Goal: Entertainment & Leisure: Consume media (video, audio)

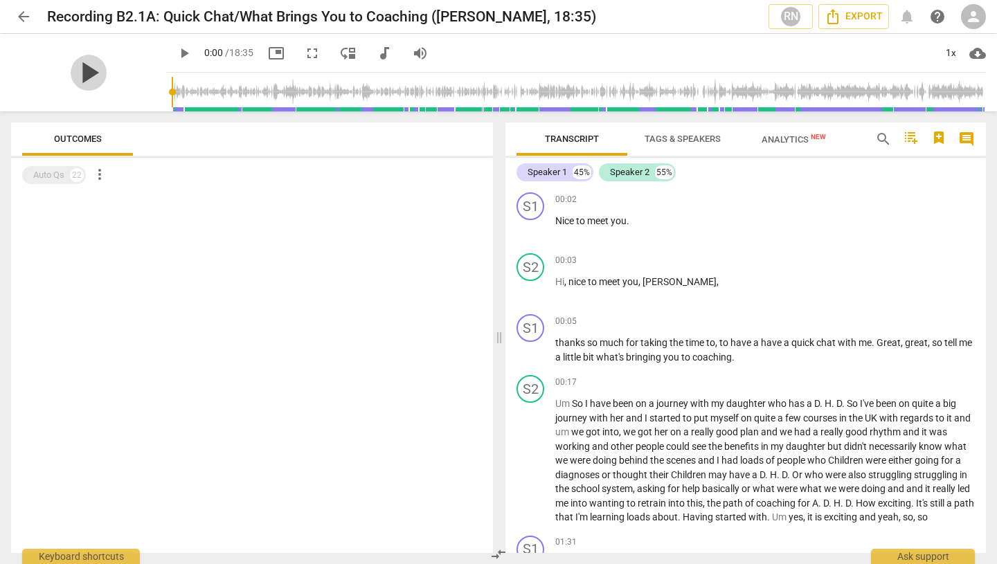
click at [72, 78] on span "play_arrow" at bounding box center [89, 73] width 36 height 36
click at [268, 51] on span "picture_in_picture" at bounding box center [276, 53] width 17 height 17
click at [304, 54] on span "fullscreen" at bounding box center [312, 53] width 17 height 17
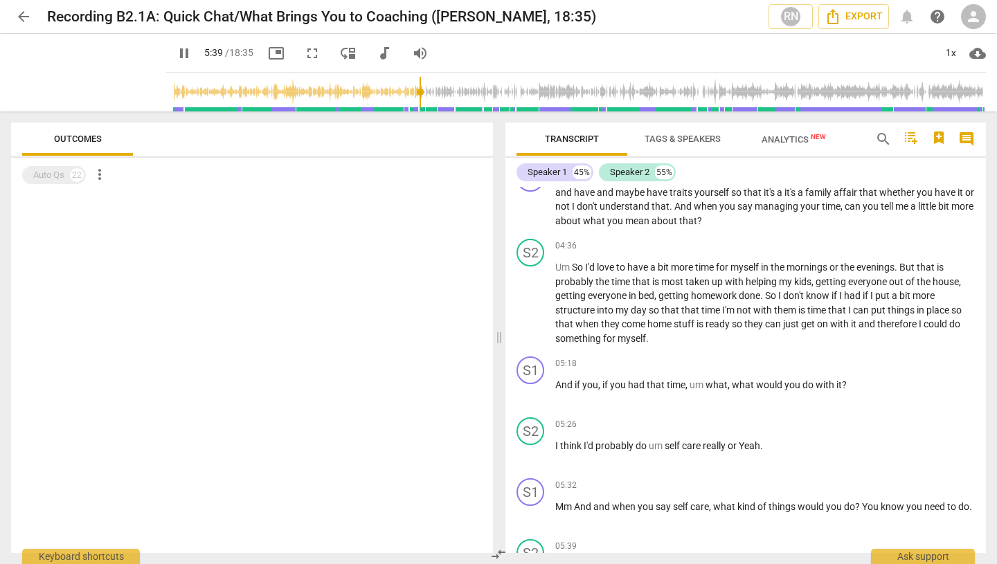
scroll to position [1311, 0]
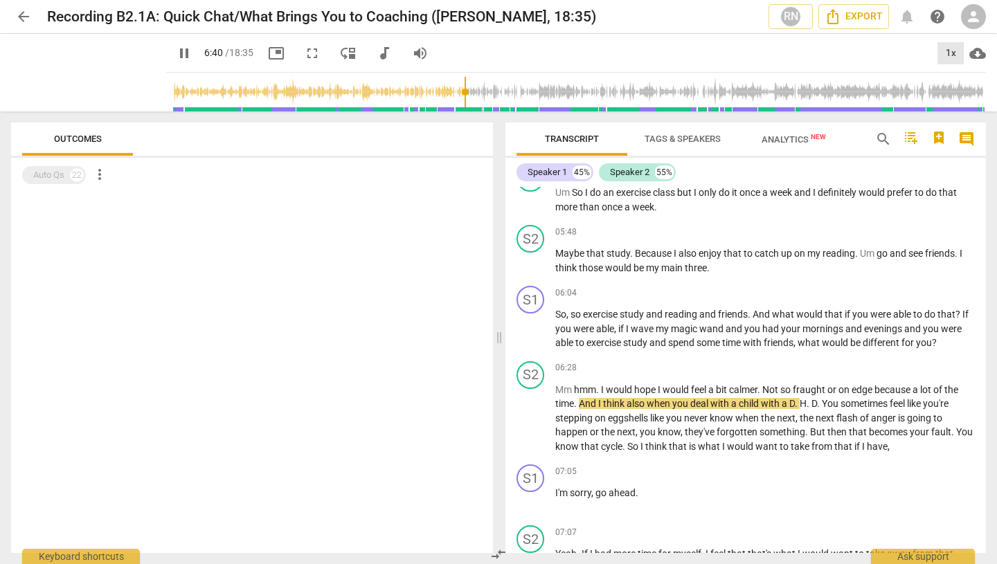
click at [945, 48] on div "1x" at bounding box center [950, 53] width 26 height 22
click at [953, 98] on li "1.25x" at bounding box center [960, 108] width 46 height 26
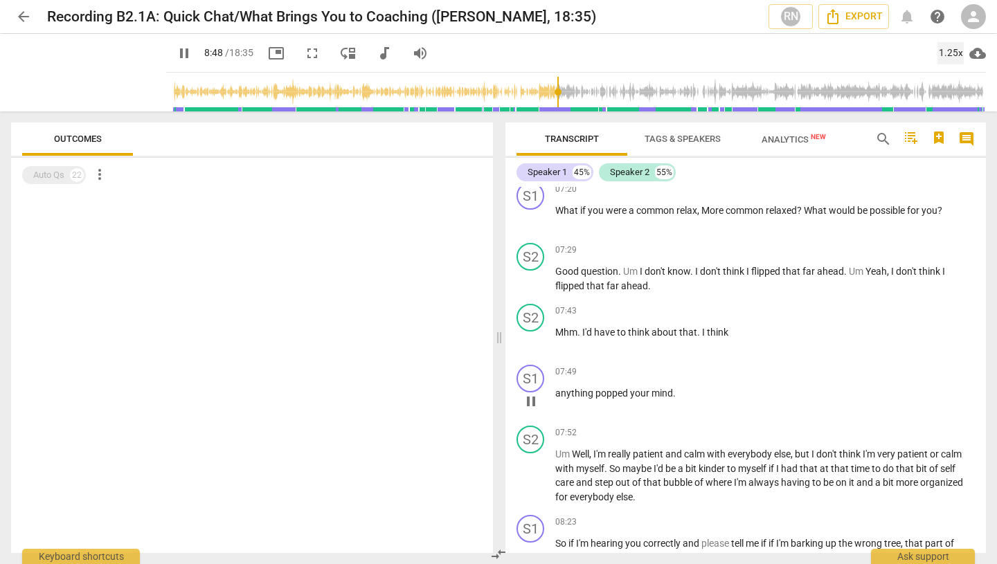
scroll to position [2094, 0]
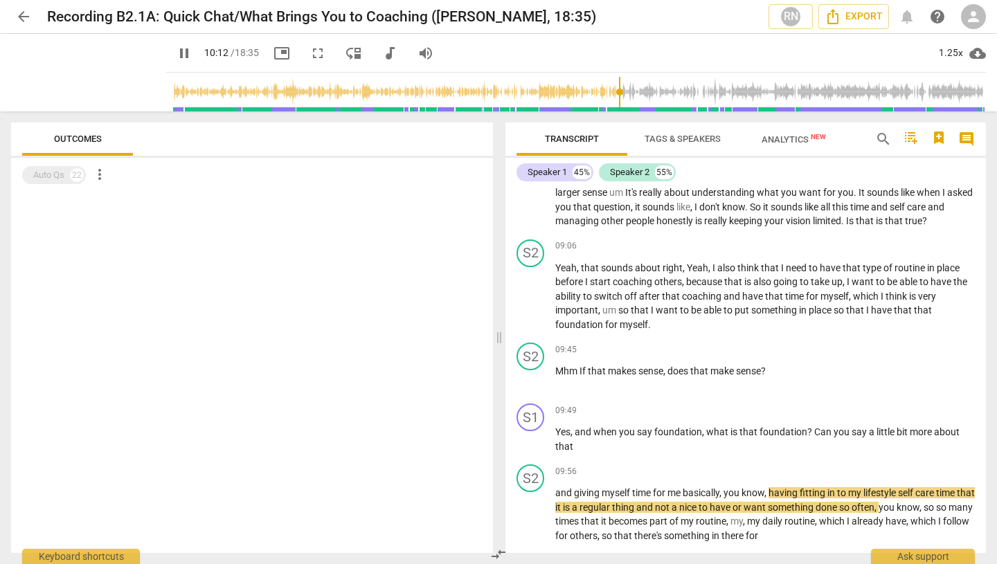
click at [309, 51] on span "fullscreen" at bounding box center [317, 53] width 17 height 17
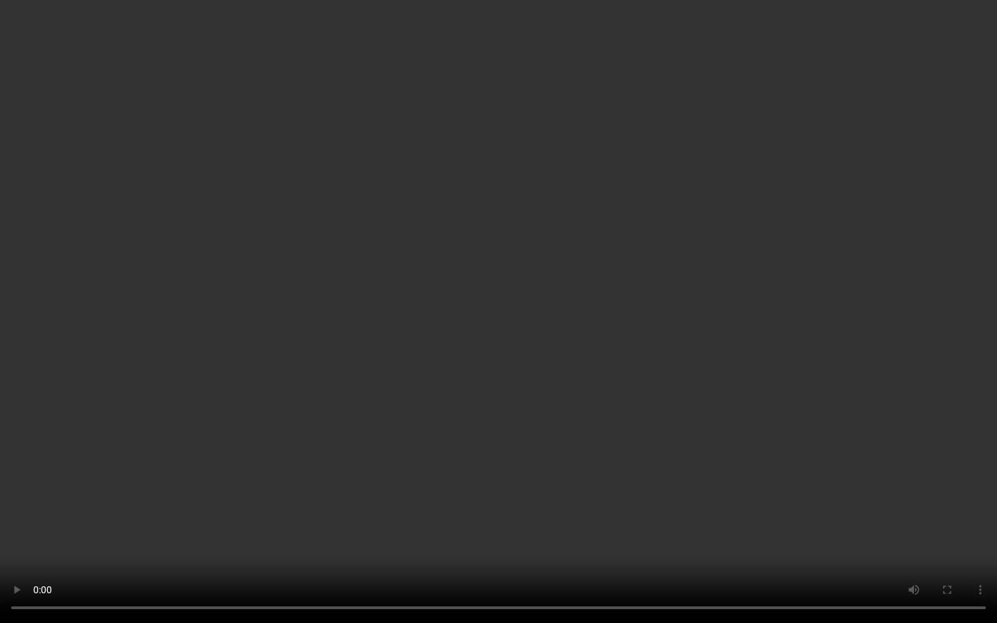
click at [921, 489] on video at bounding box center [498, 311] width 997 height 623
click at [715, 480] on video at bounding box center [498, 311] width 997 height 623
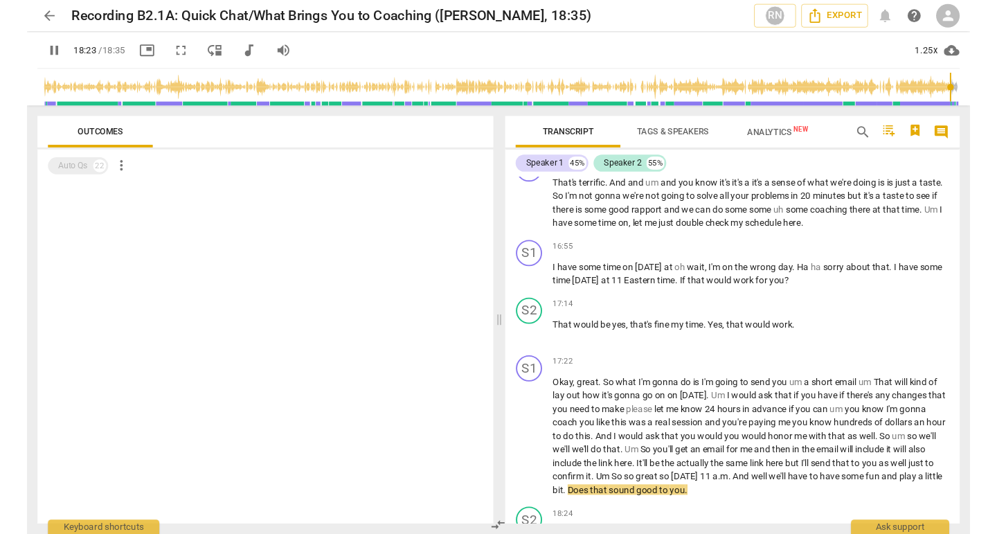
scroll to position [4109, 0]
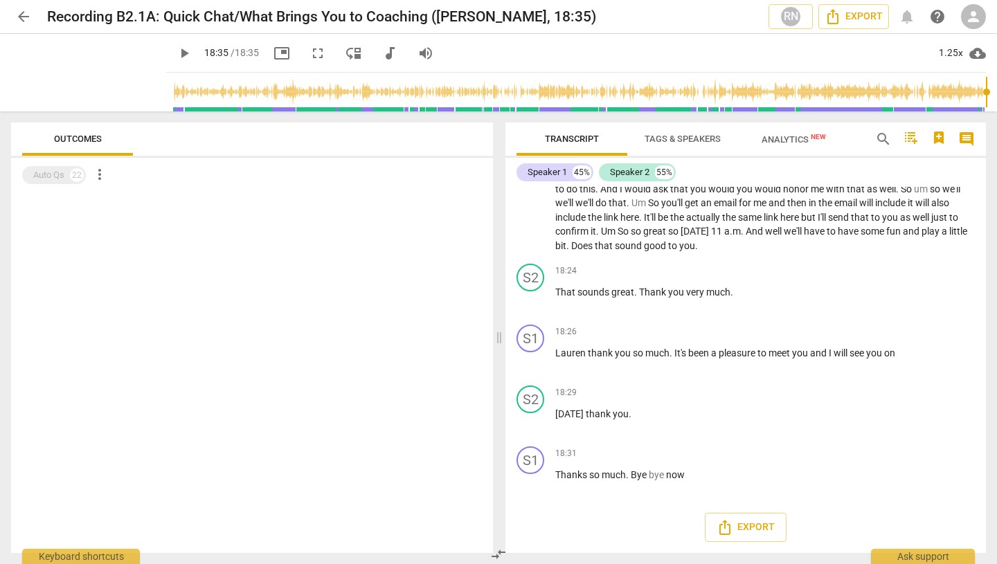
type input "1115"
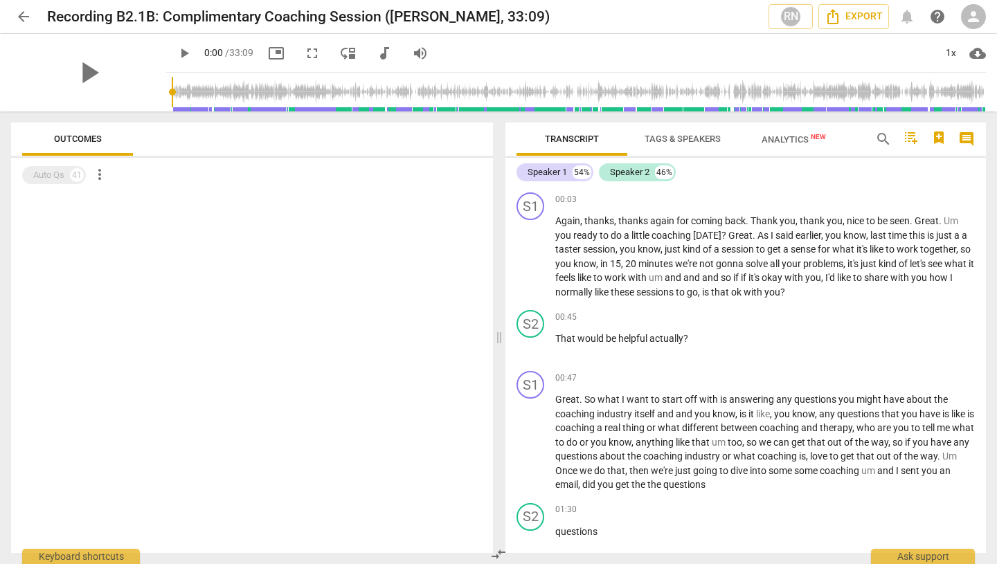
click at [176, 52] on span "play_arrow" at bounding box center [184, 53] width 17 height 17
click at [950, 54] on div "1x" at bounding box center [950, 53] width 26 height 22
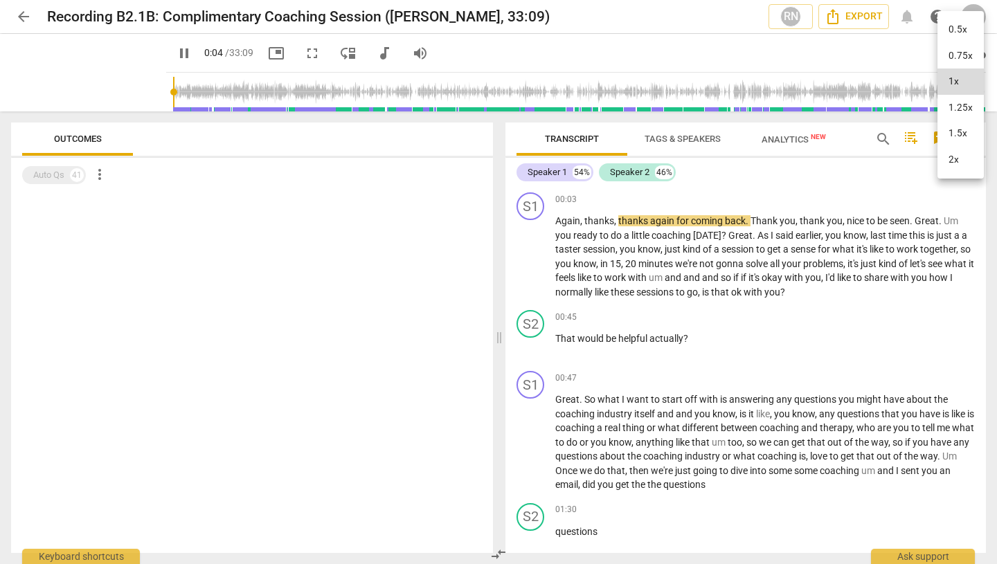
click at [955, 133] on li "1.5x" at bounding box center [960, 133] width 46 height 26
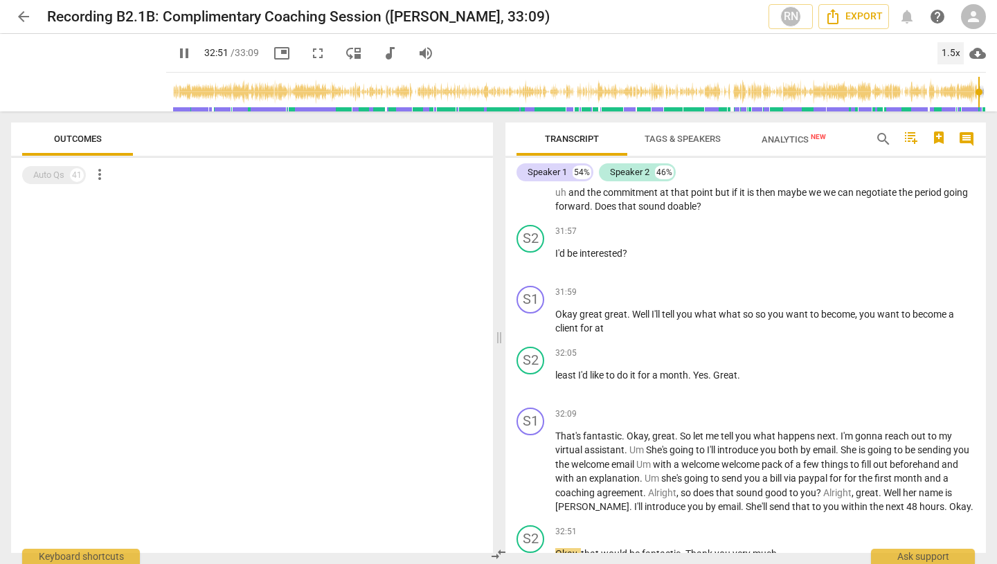
scroll to position [7218, 0]
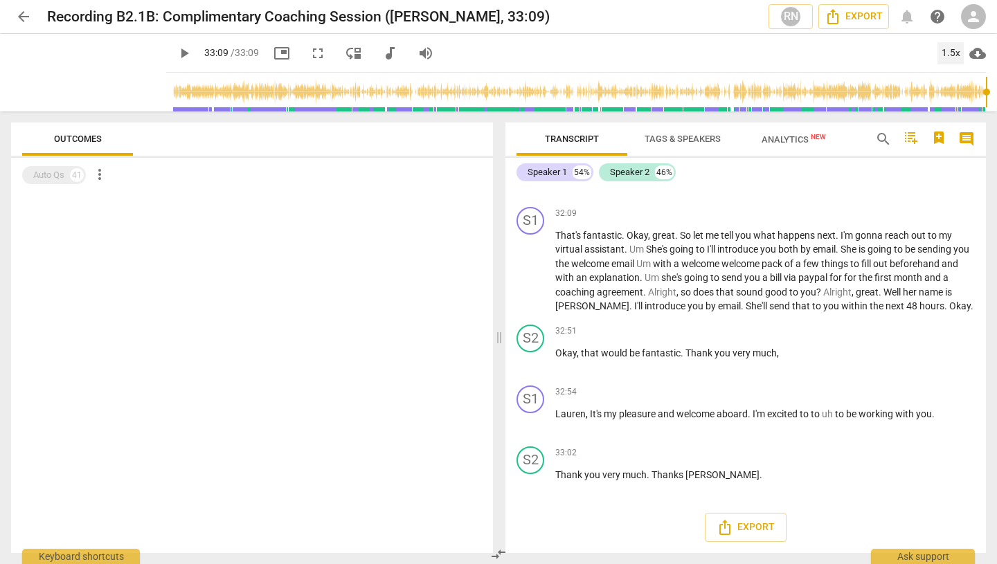
type input "1989"
